Goal: Transaction & Acquisition: Purchase product/service

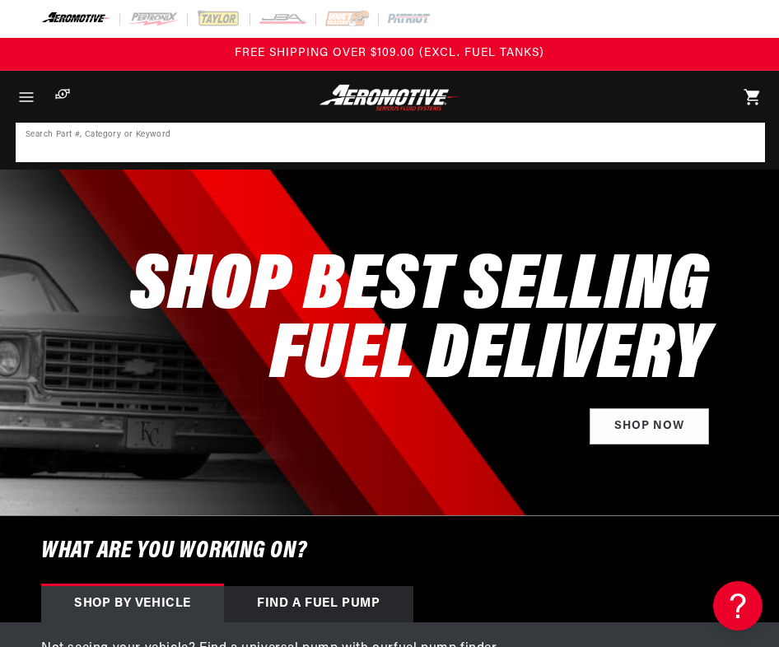
click at [75, 151] on input at bounding box center [390, 142] width 746 height 36
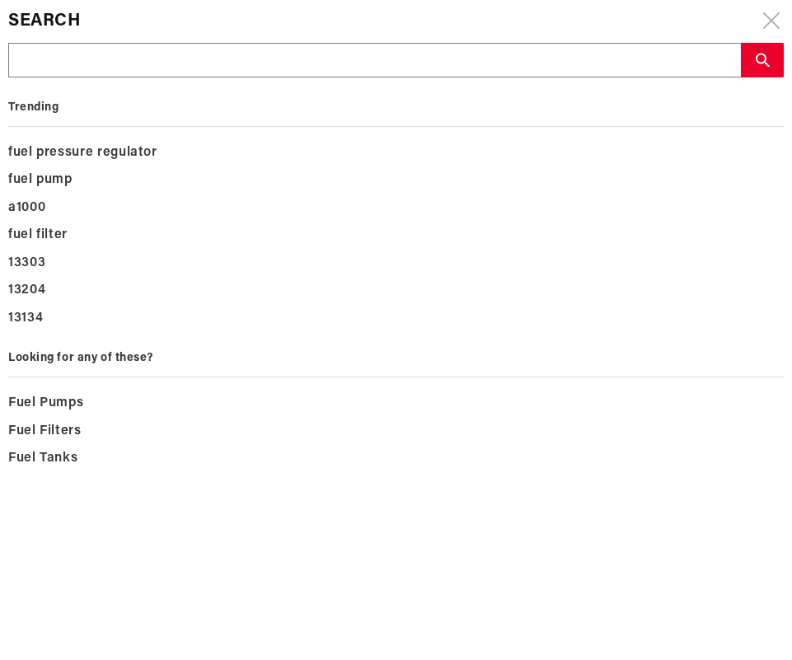
type input "18094"
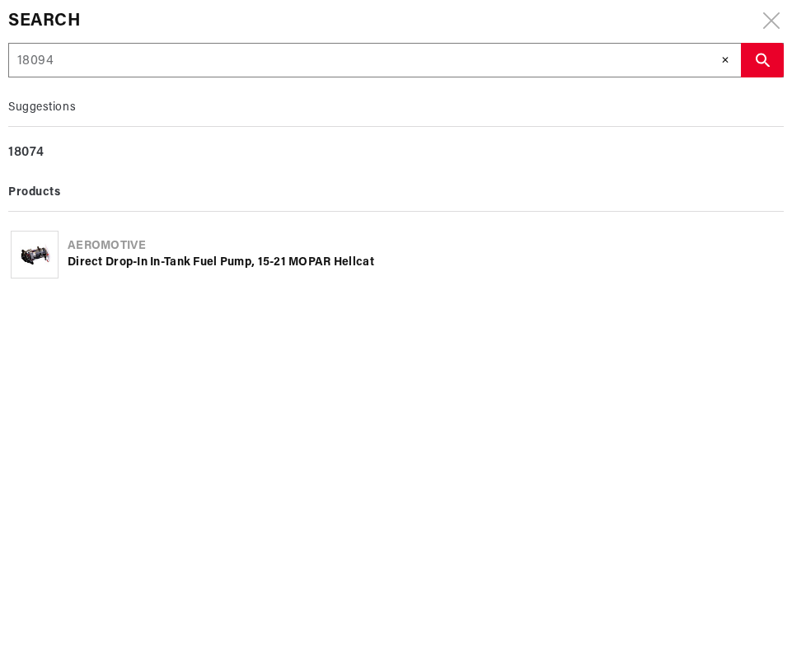
type input "18094"
click at [131, 262] on div "Direct Drop-In In-Tank Fuel Pump, 15-21 MOPAR Hellcat" at bounding box center [424, 263] width 713 height 16
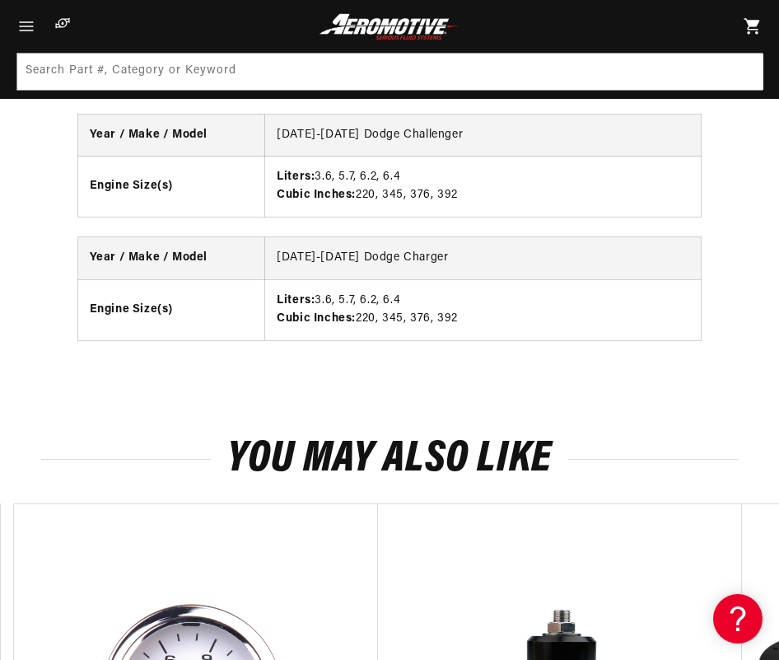
scroll to position [1483, 0]
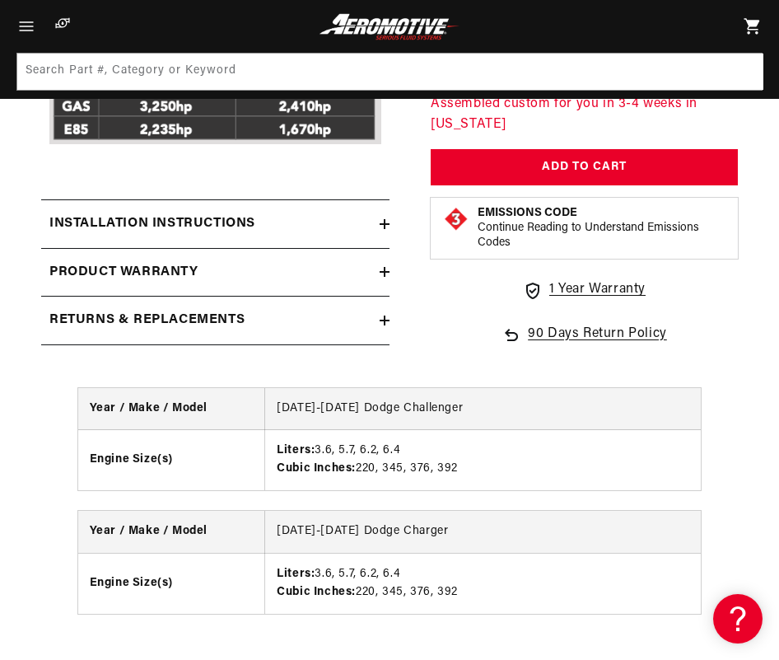
click at [383, 219] on icon at bounding box center [385, 224] width 10 height 10
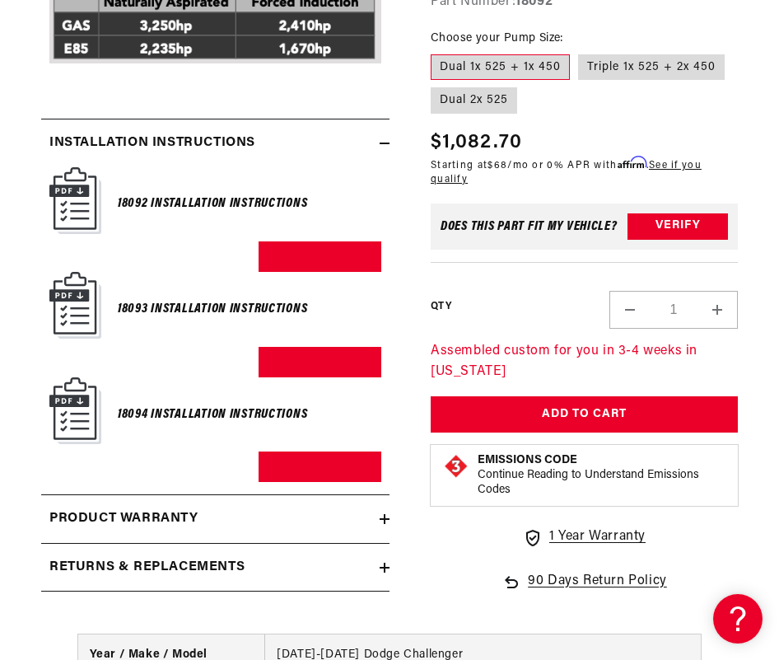
scroll to position [1565, 0]
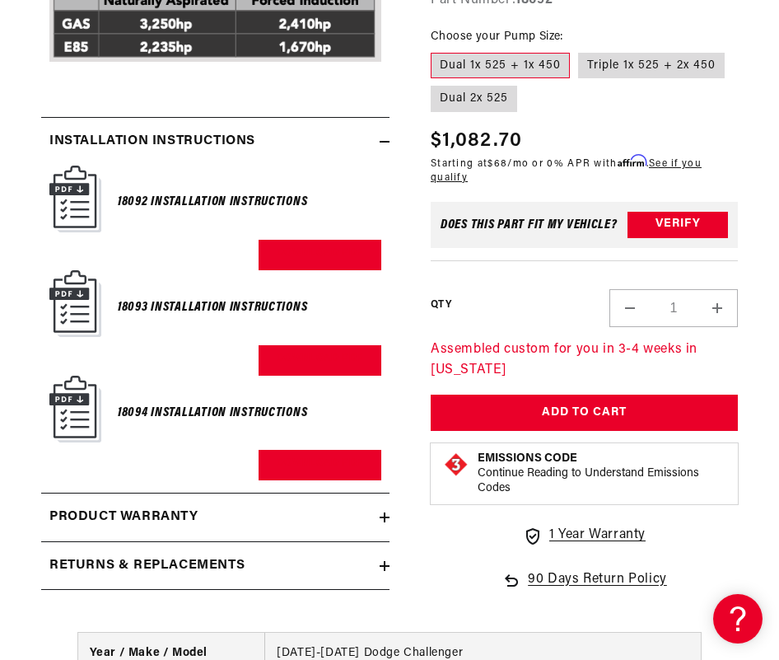
click at [75, 413] on img at bounding box center [75, 409] width 52 height 67
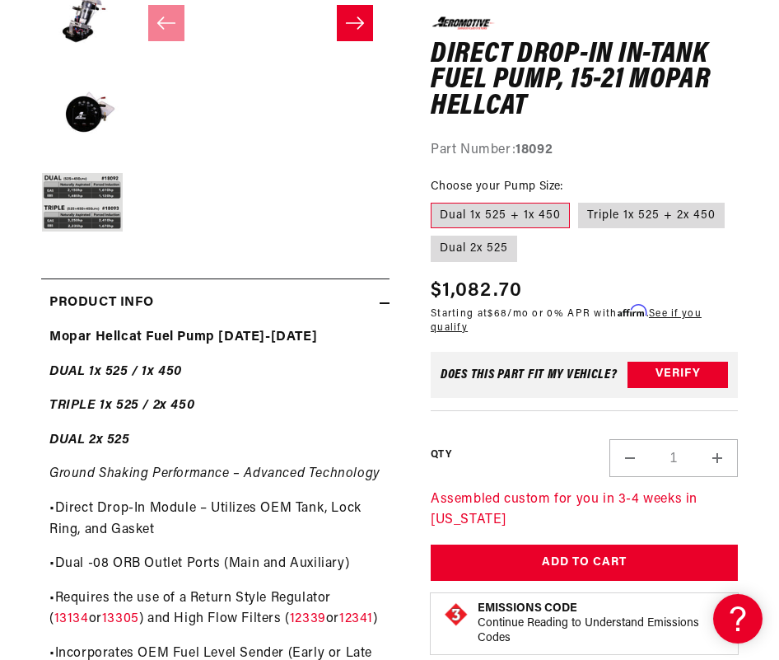
scroll to position [577, 0]
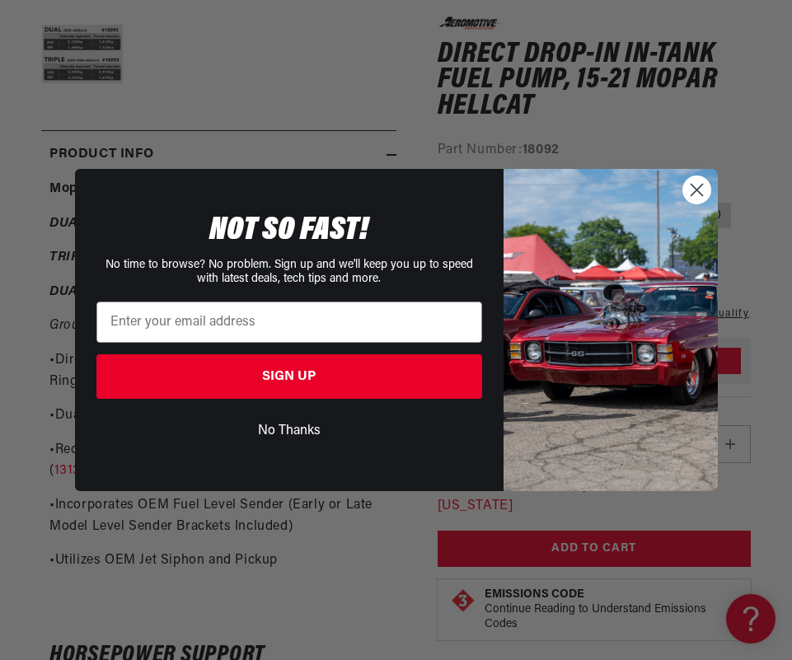
click at [693, 191] on circle "Close dialog" at bounding box center [695, 189] width 27 height 27
